Goal: Information Seeking & Learning: Find contact information

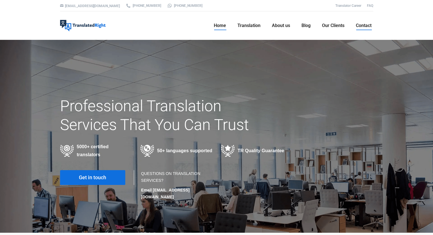
click at [367, 23] on span "Contact" at bounding box center [364, 26] width 16 height 6
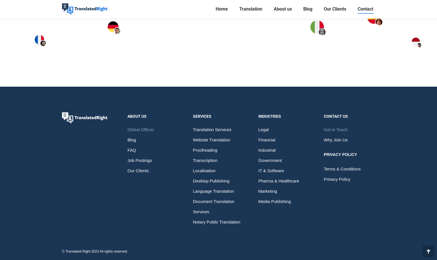
scroll to position [876, 0]
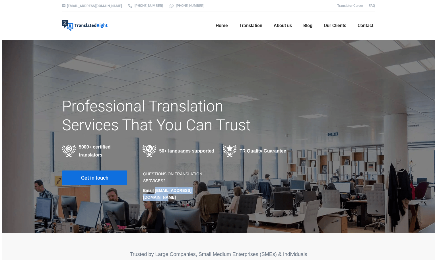
drag, startPoint x: 200, startPoint y: 189, endPoint x: 153, endPoint y: 192, distance: 47.9
click at [153, 192] on p "Email [EMAIL_ADDRESS][DOMAIN_NAME]" at bounding box center [178, 194] width 70 height 14
copy strong "[EMAIL_ADDRESS][DOMAIN_NAME]"
drag, startPoint x: 144, startPoint y: 5, endPoint x: 136, endPoint y: 6, distance: 8.0
click at [136, 6] on div "[EMAIL_ADDRESS][DOMAIN_NAME] [PHONE_NUMBER] [PHONE_NUMBER] Translator Career FAQ" at bounding box center [218, 5] width 341 height 11
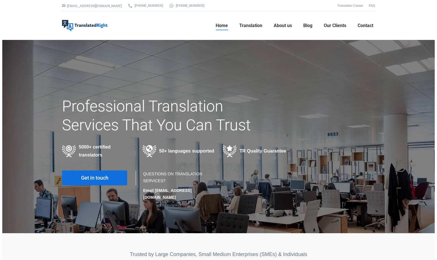
click at [190, 11] on ul "Home Translation Translation Services Website Translation Proofreading Transcri…" at bounding box center [242, 25] width 266 height 28
drag, startPoint x: 182, startPoint y: 4, endPoint x: 148, endPoint y: 5, distance: 34.1
click at [148, 5] on div "hello@translatedright.com +65 6977 9646 +65 8725 9055 Translator Career FAQ" at bounding box center [218, 5] width 341 height 11
copy div "hello@translatedright.com +65 6977 9646"
drag, startPoint x: 193, startPoint y: 5, endPoint x: 174, endPoint y: 9, distance: 20.0
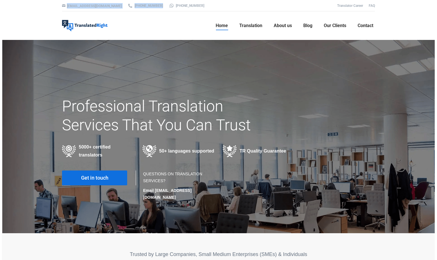
click at [193, 5] on div at bounding box center [218, 5] width 911 height 11
click at [171, 6] on link "[PHONE_NUMBER]" at bounding box center [187, 5] width 36 height 5
